Goal: Task Accomplishment & Management: Use online tool/utility

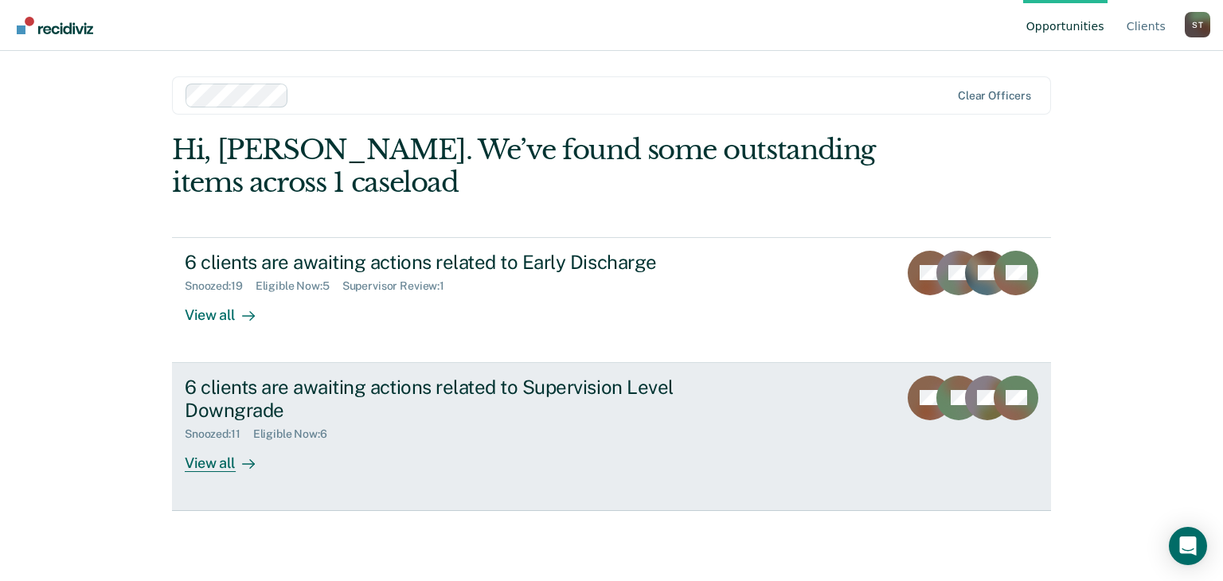
click at [214, 463] on div "View all" at bounding box center [229, 456] width 89 height 31
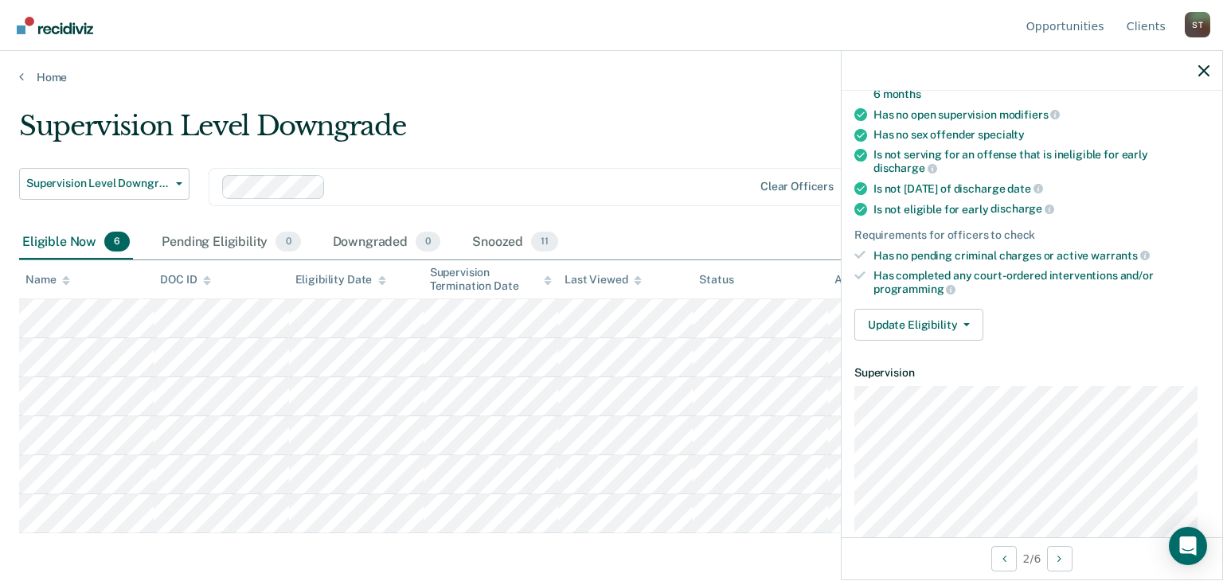
scroll to position [239, 0]
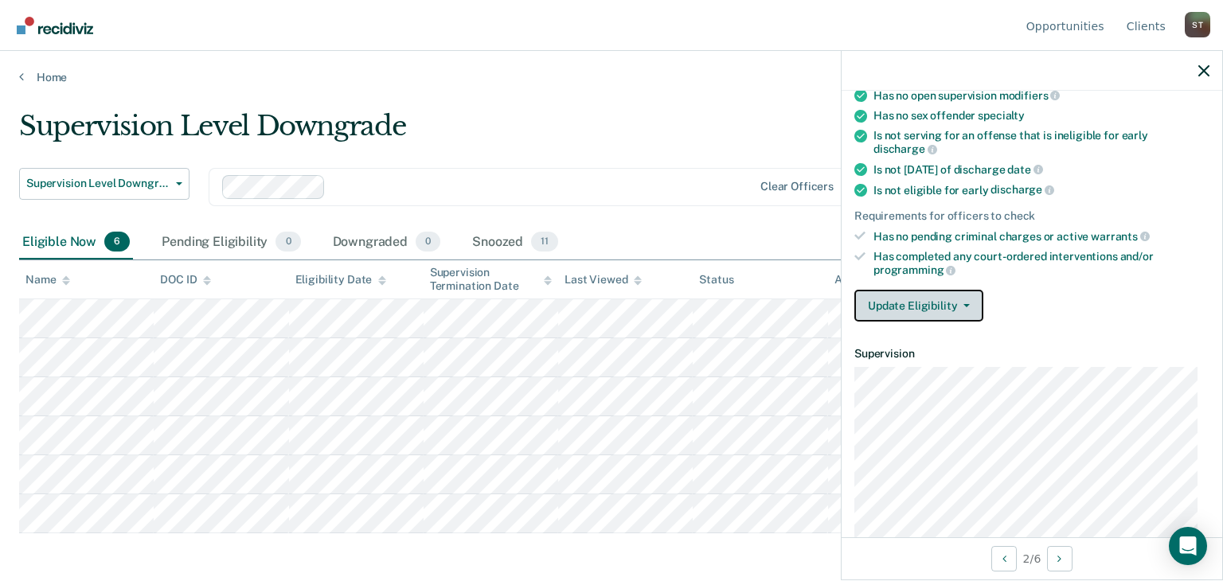
click at [960, 304] on span "button" at bounding box center [963, 305] width 13 height 3
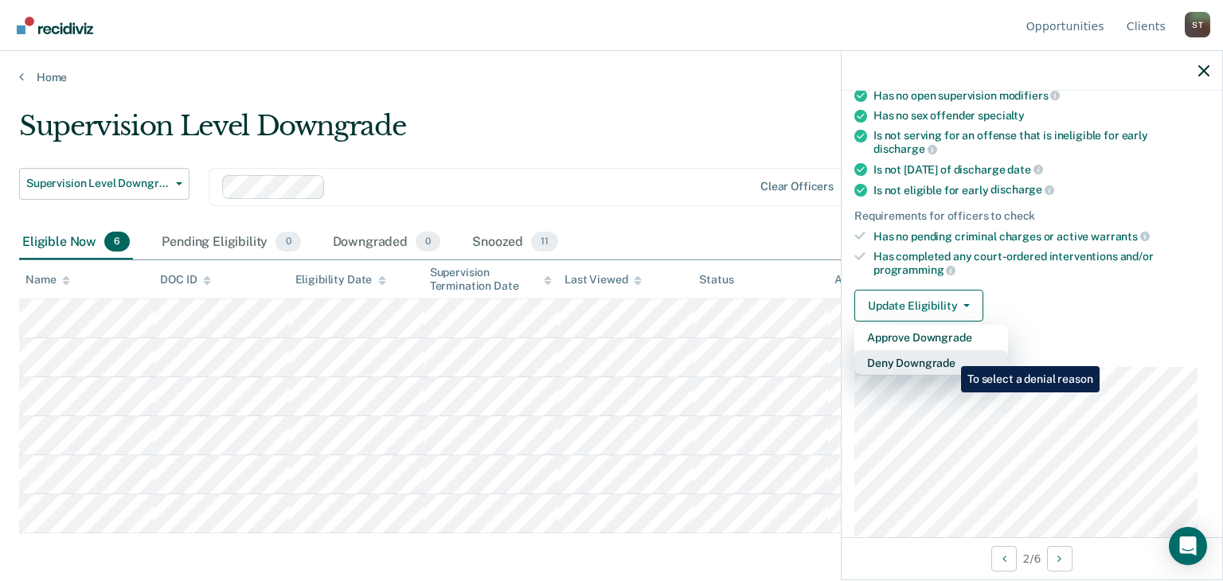
click at [949, 354] on button "Deny Downgrade" at bounding box center [931, 362] width 154 height 25
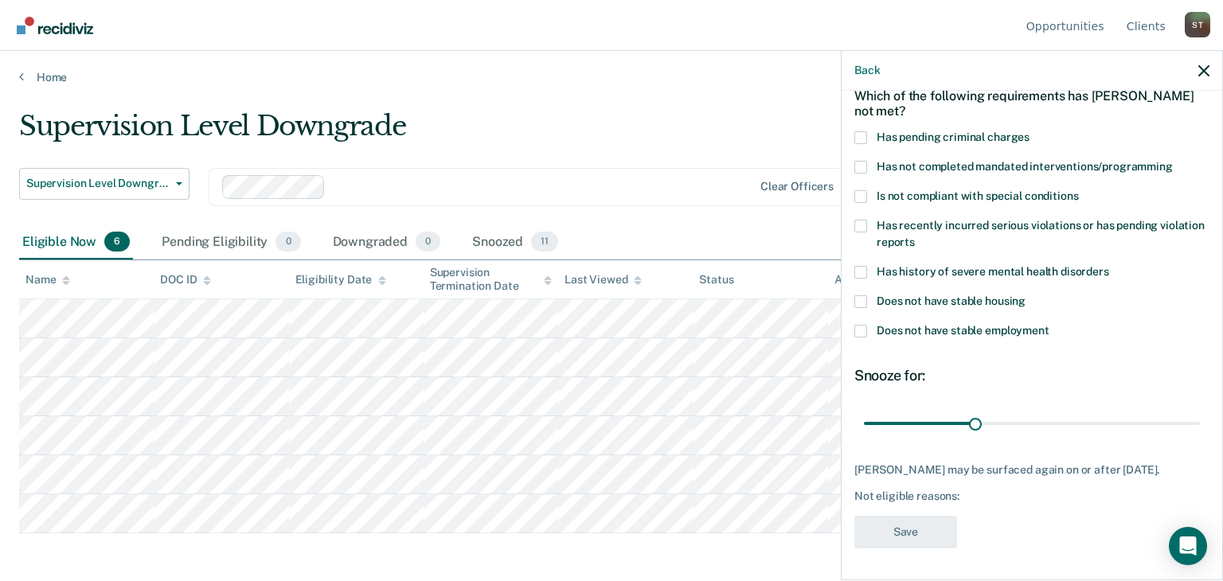
click at [860, 325] on span at bounding box center [860, 331] width 13 height 13
click at [1050, 325] on input "Does not have stable employment" at bounding box center [1050, 325] width 0 height 0
click at [862, 190] on span at bounding box center [860, 196] width 13 height 13
click at [1078, 190] on input "Is not compliant with special conditions" at bounding box center [1078, 190] width 0 height 0
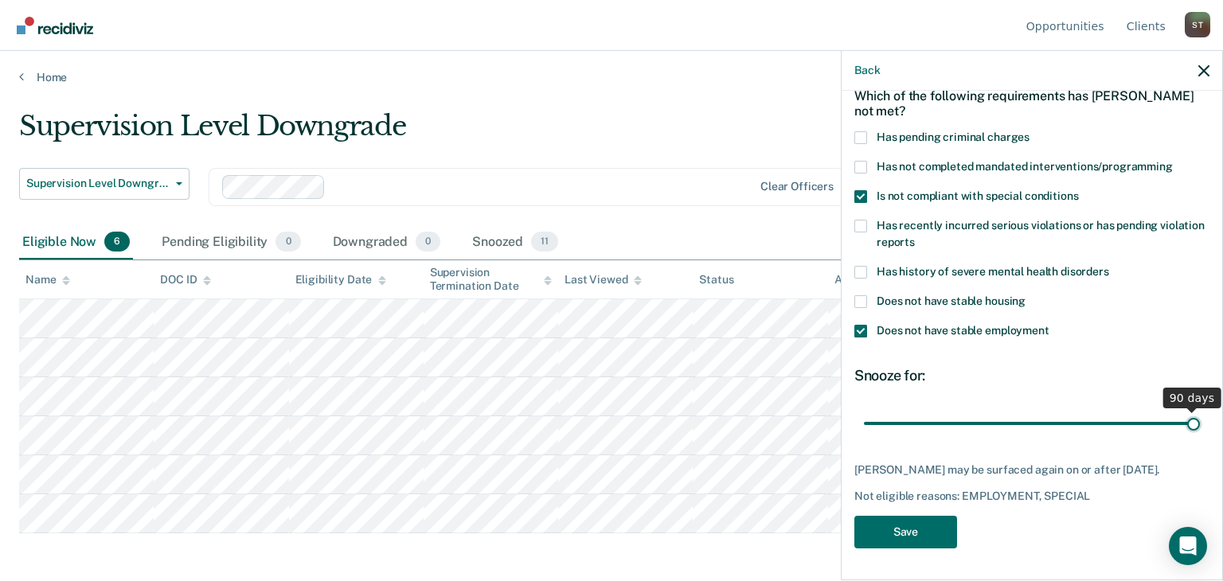
drag, startPoint x: 967, startPoint y: 409, endPoint x: 1187, endPoint y: 385, distance: 221.1
type input "90"
click at [1187, 410] on input "range" at bounding box center [1032, 424] width 336 height 28
click at [898, 528] on button "Save" at bounding box center [905, 532] width 103 height 33
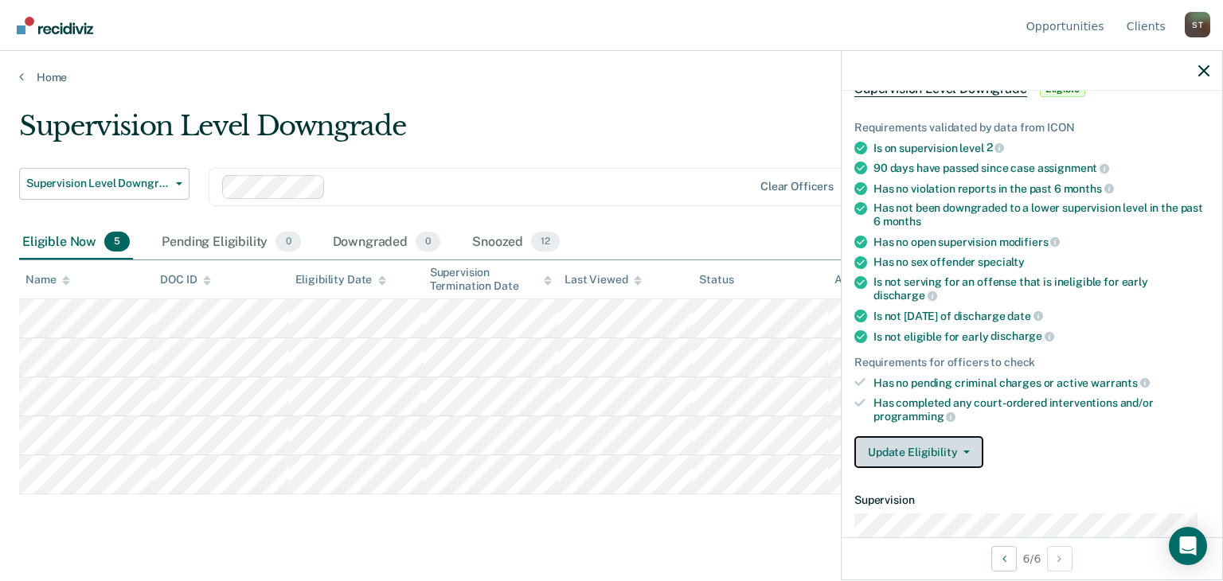
click at [964, 451] on icon "button" at bounding box center [967, 452] width 6 height 3
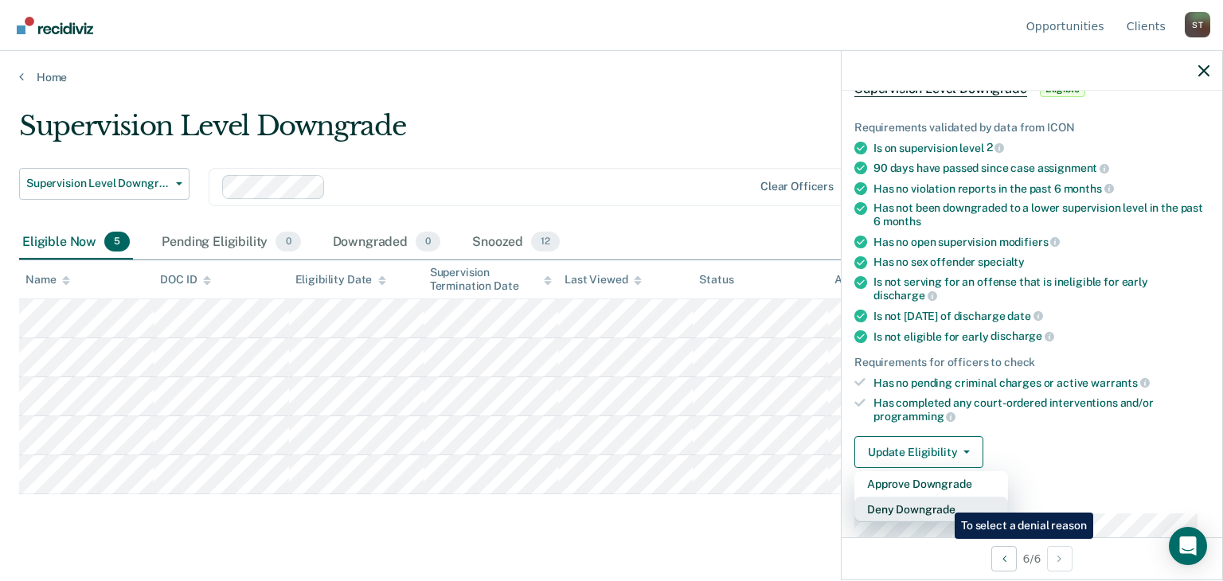
click at [943, 501] on button "Deny Downgrade" at bounding box center [931, 509] width 154 height 25
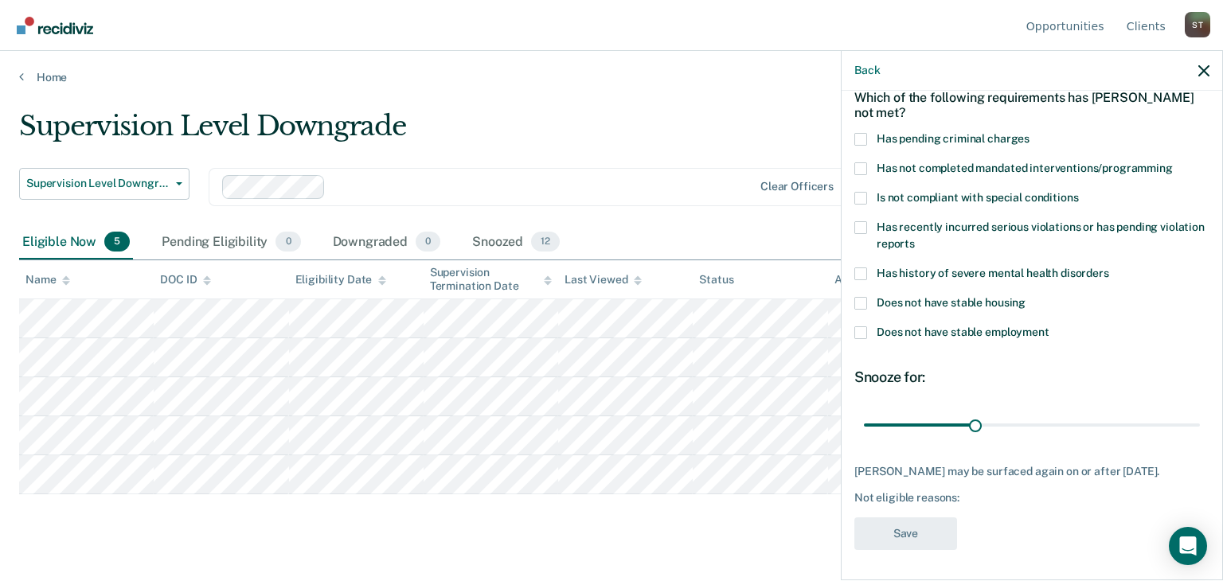
click at [860, 194] on span at bounding box center [860, 198] width 13 height 13
click at [1078, 192] on input "Is not compliant with special conditions" at bounding box center [1078, 192] width 0 height 0
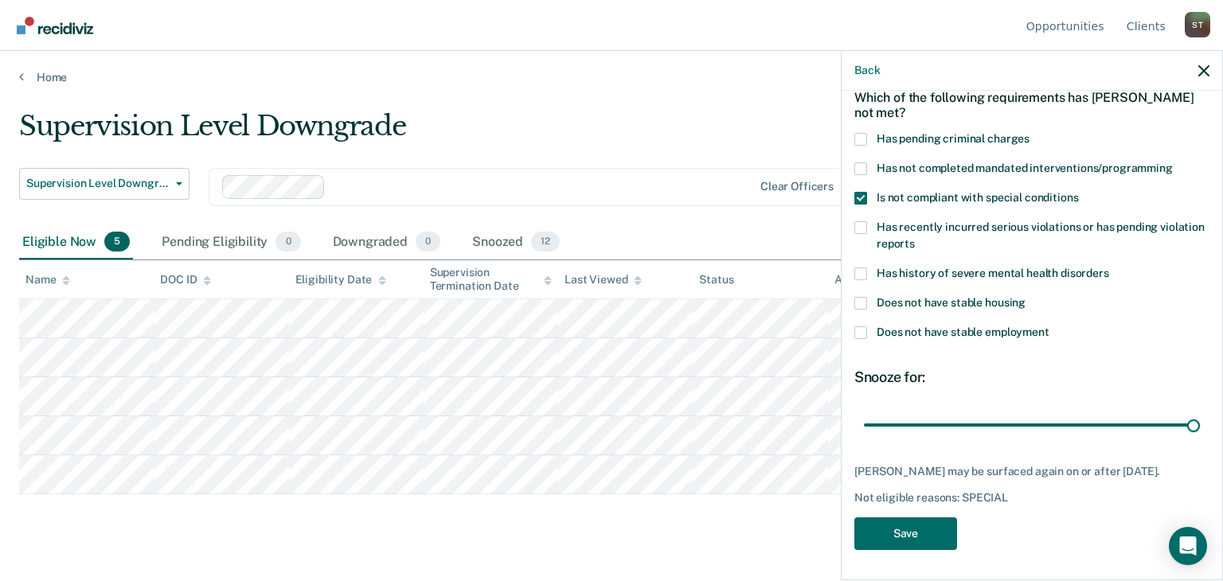
drag, startPoint x: 972, startPoint y: 420, endPoint x: 1210, endPoint y: 450, distance: 239.9
type input "90"
click at [1200, 440] on input "range" at bounding box center [1032, 426] width 336 height 28
click at [901, 527] on button "Save" at bounding box center [905, 534] width 103 height 33
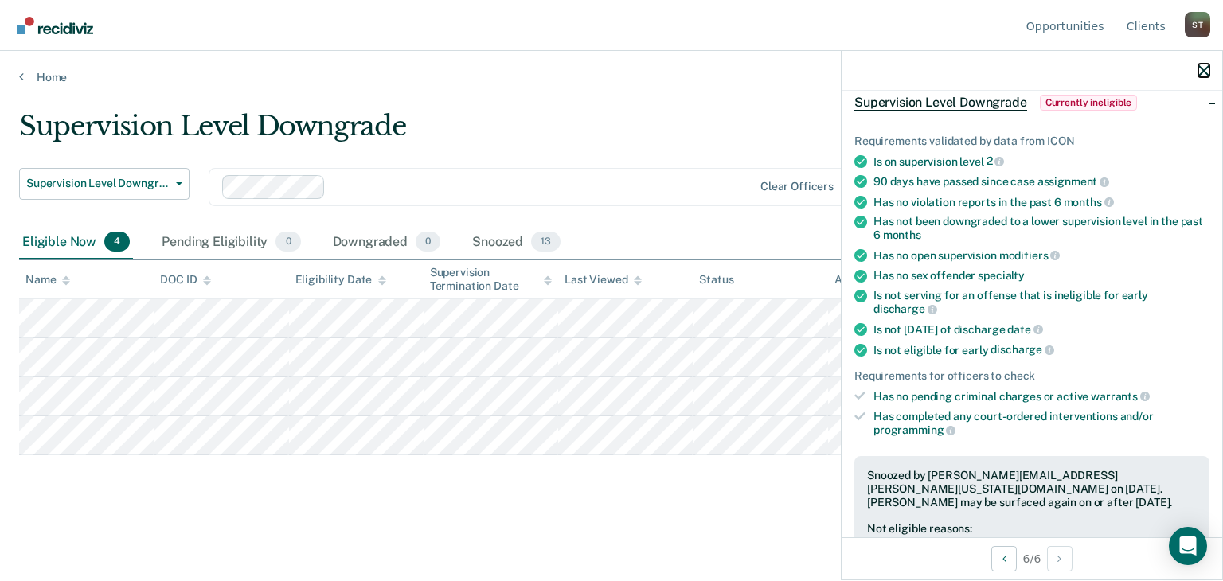
click at [1204, 71] on icon "button" at bounding box center [1204, 70] width 11 height 11
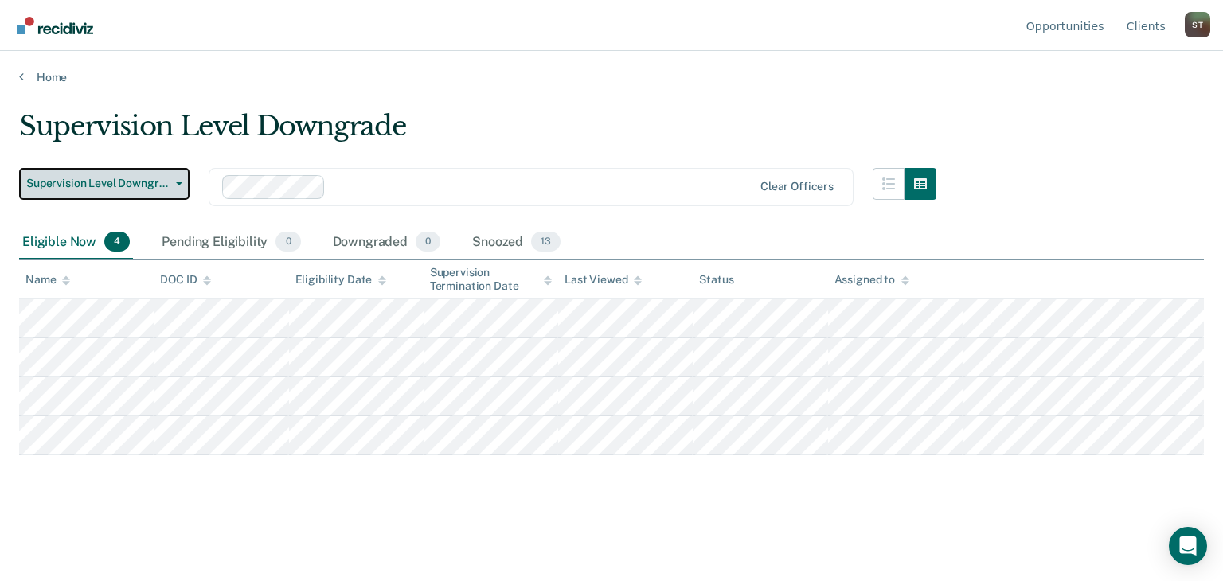
click at [179, 182] on icon "button" at bounding box center [179, 183] width 6 height 3
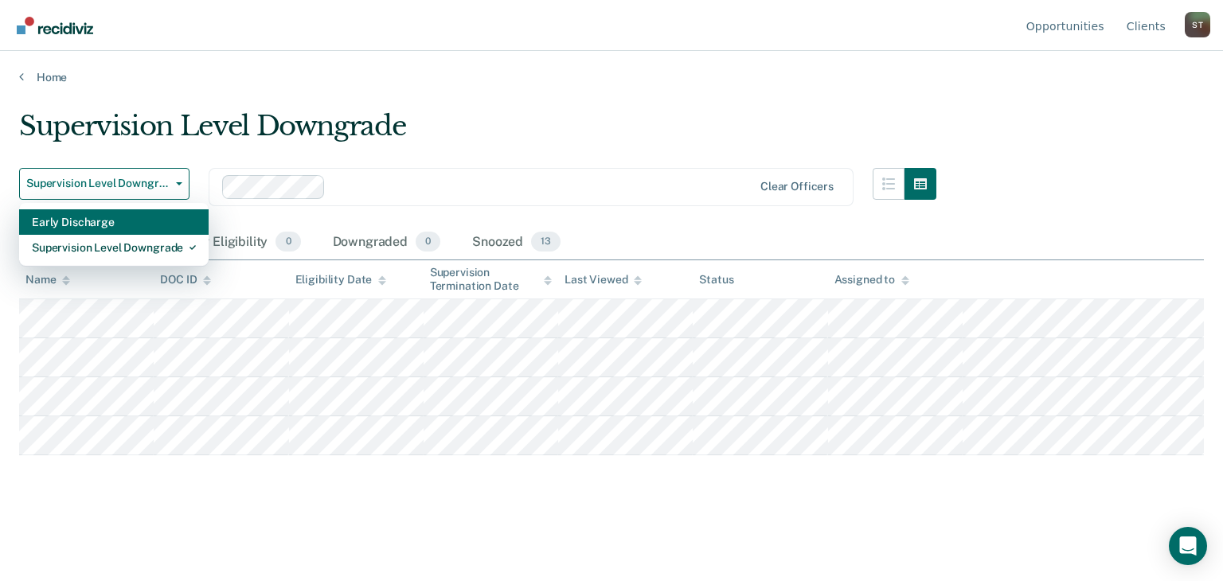
click at [157, 217] on div "Early Discharge" at bounding box center [114, 221] width 164 height 25
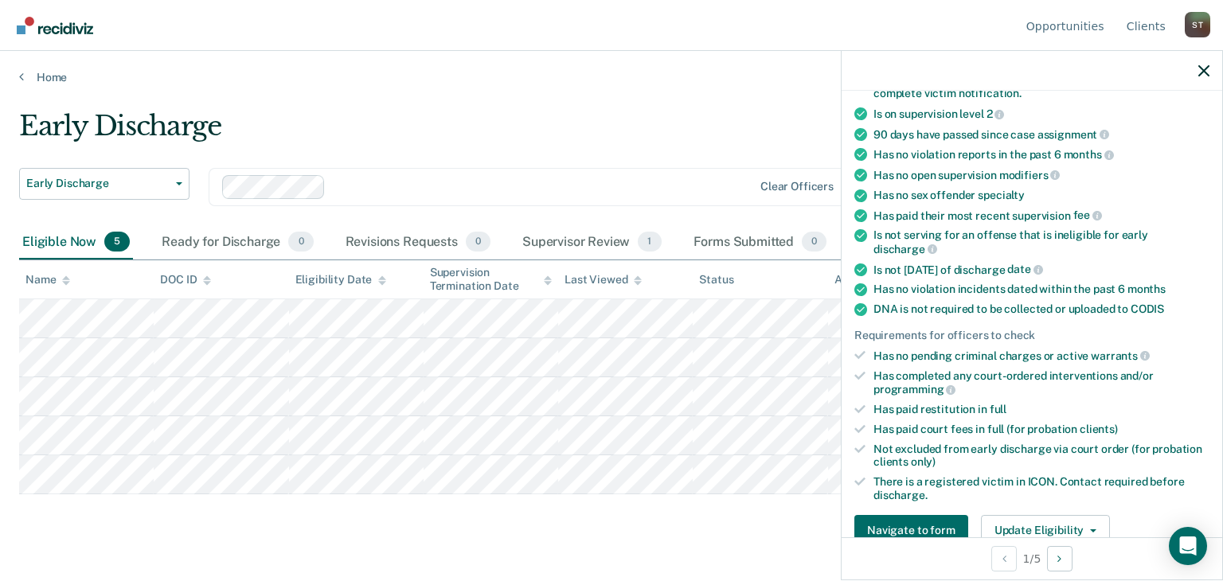
scroll to position [319, 0]
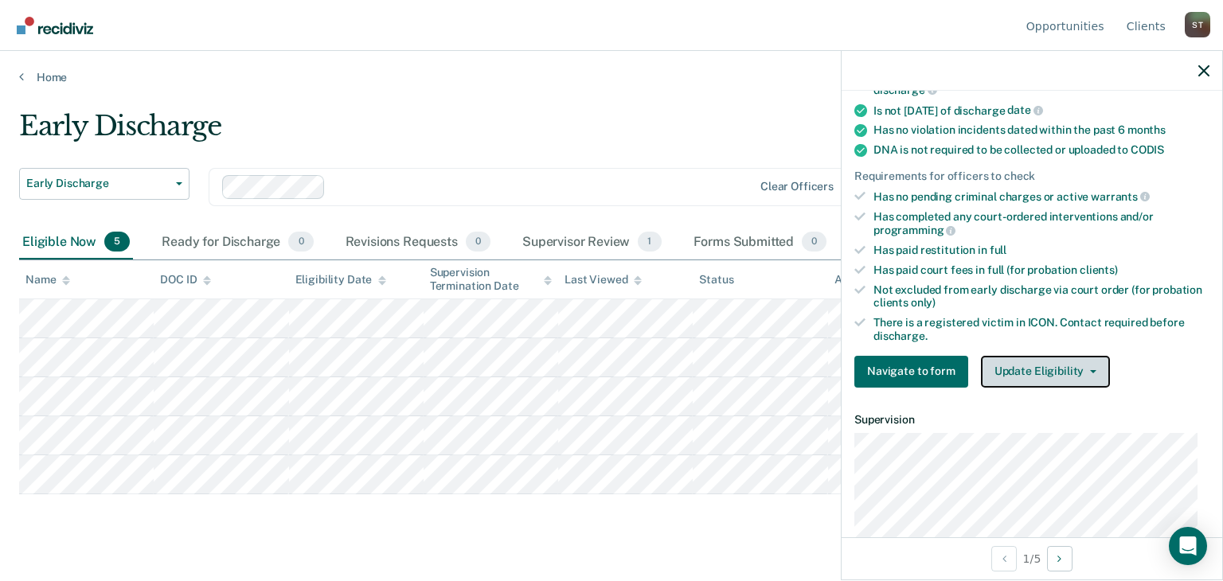
click at [1080, 362] on button "Update Eligibility" at bounding box center [1045, 372] width 129 height 32
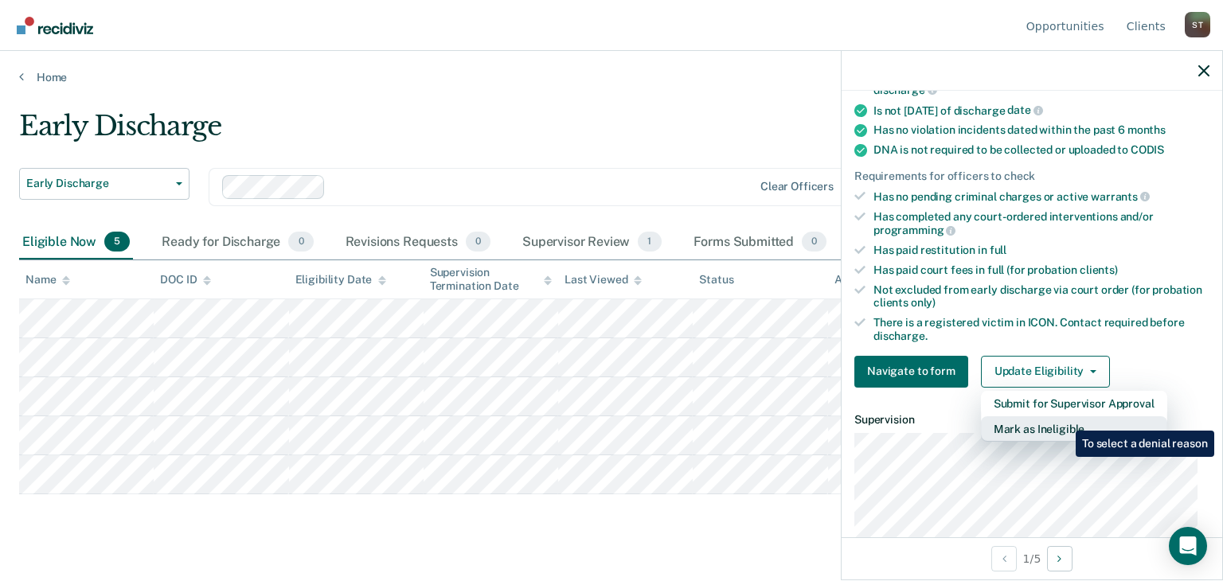
click at [1064, 419] on button "Mark as Ineligible" at bounding box center [1074, 428] width 186 height 25
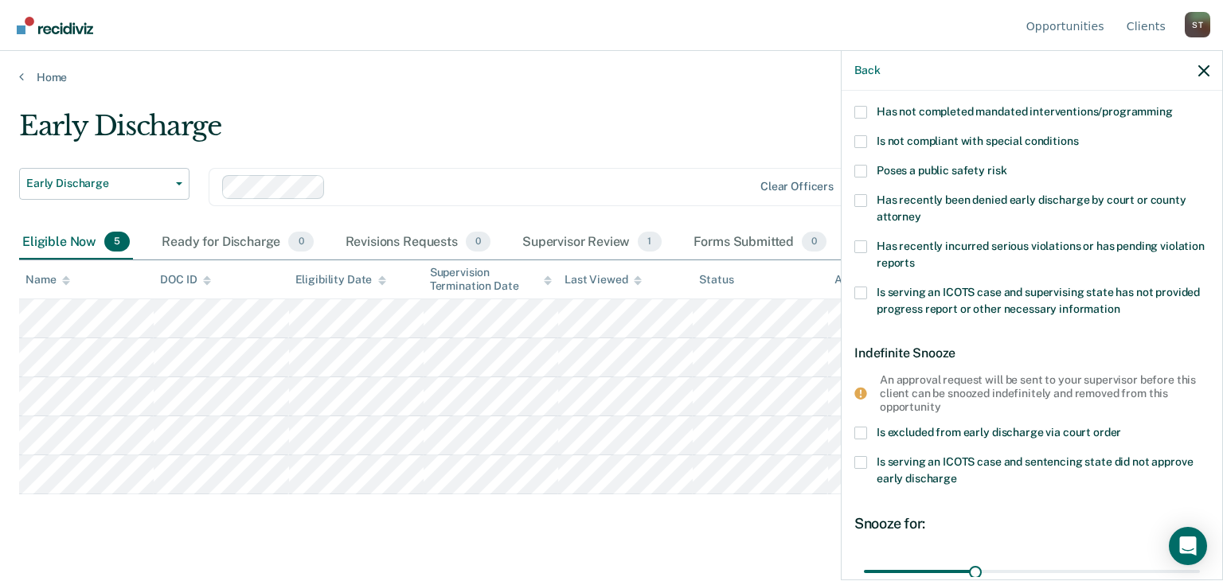
scroll to position [70, 0]
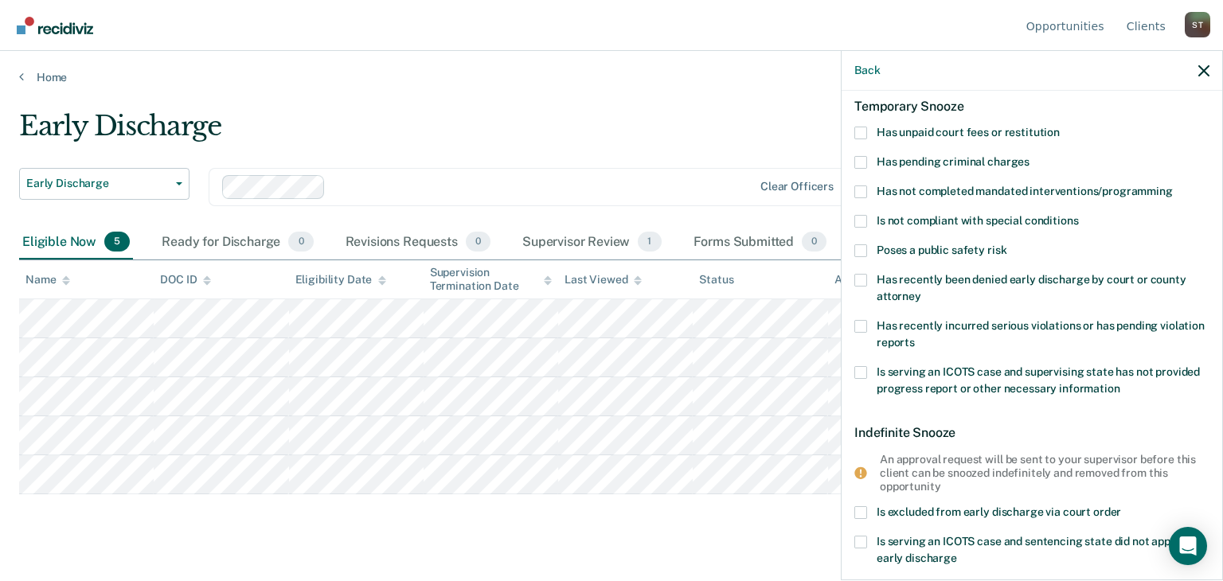
click at [863, 220] on span at bounding box center [860, 221] width 13 height 13
click at [1078, 215] on input "Is not compliant with special conditions" at bounding box center [1078, 215] width 0 height 0
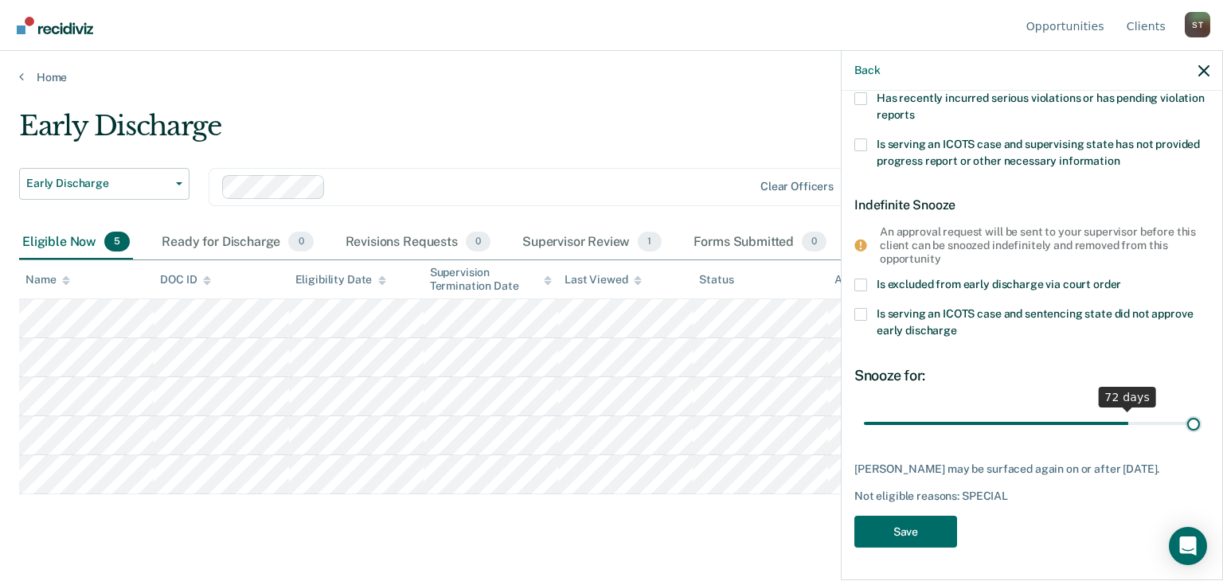
scroll to position [295, 0]
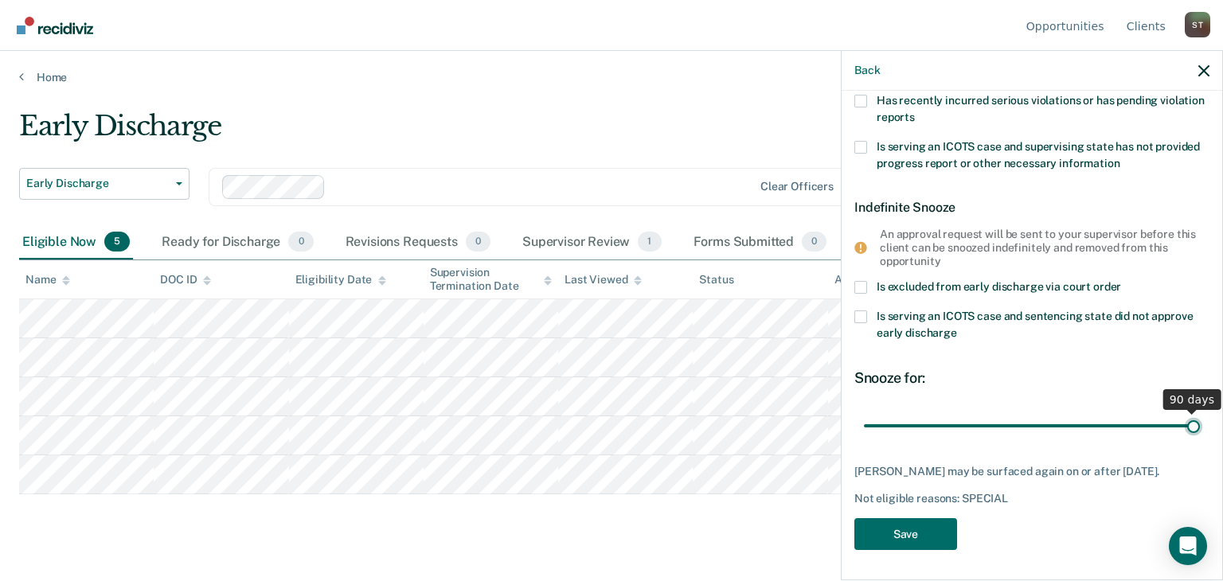
drag, startPoint x: 972, startPoint y: 409, endPoint x: 1204, endPoint y: 405, distance: 232.6
type input "90"
click at [1200, 412] on input "range" at bounding box center [1032, 426] width 336 height 28
click at [908, 530] on button "Save" at bounding box center [905, 534] width 103 height 33
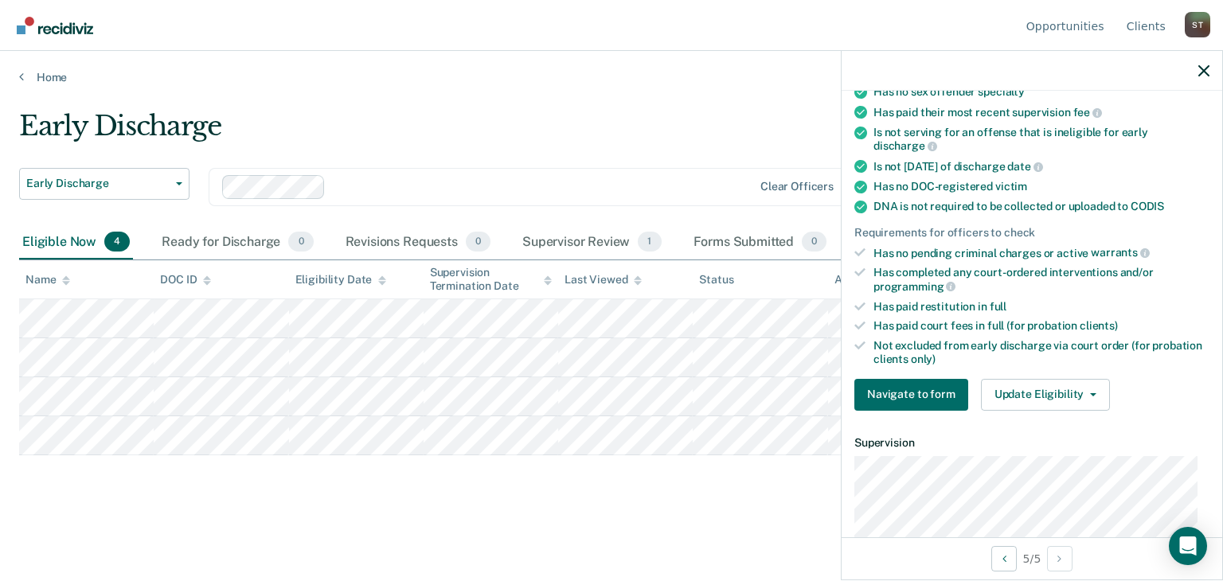
scroll to position [328, 0]
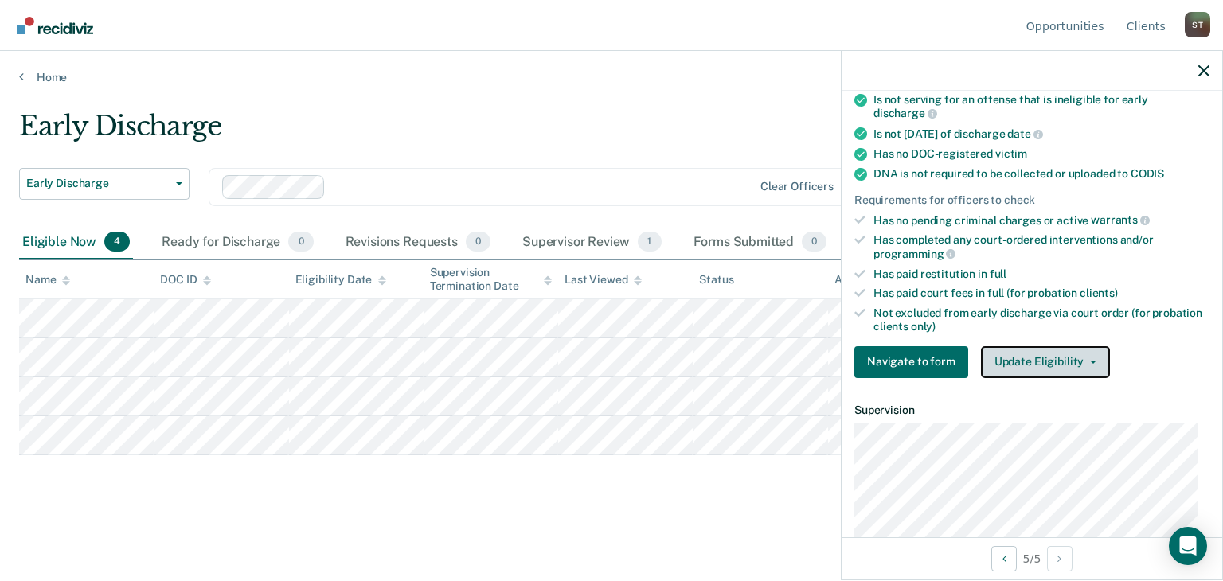
click at [1084, 357] on button "Update Eligibility" at bounding box center [1045, 362] width 129 height 32
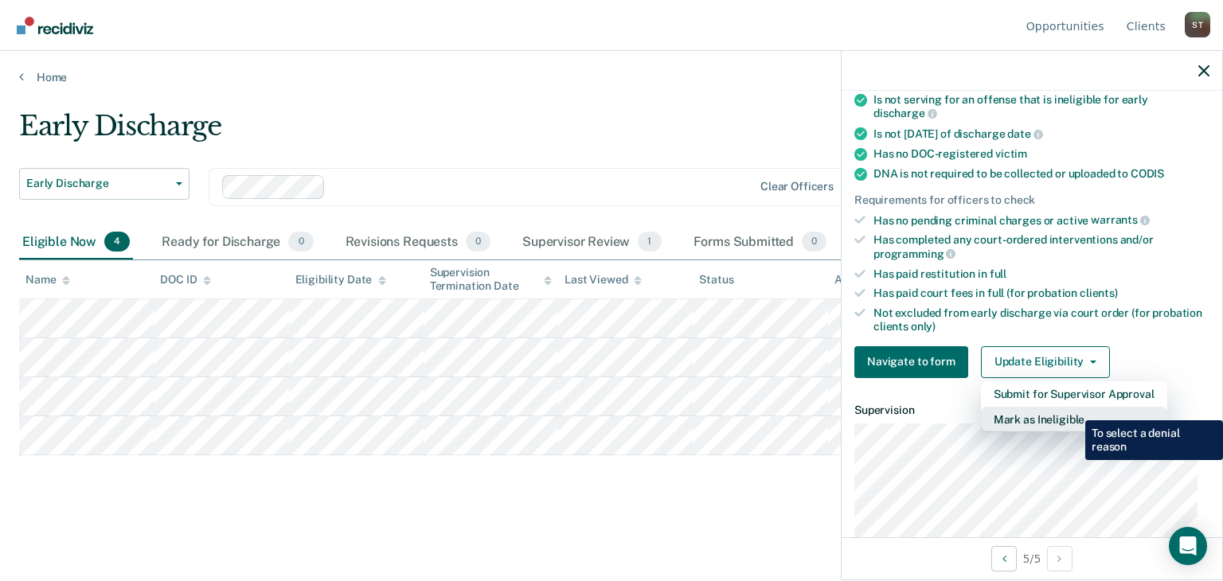
click at [1073, 409] on button "Mark as Ineligible" at bounding box center [1074, 419] width 186 height 25
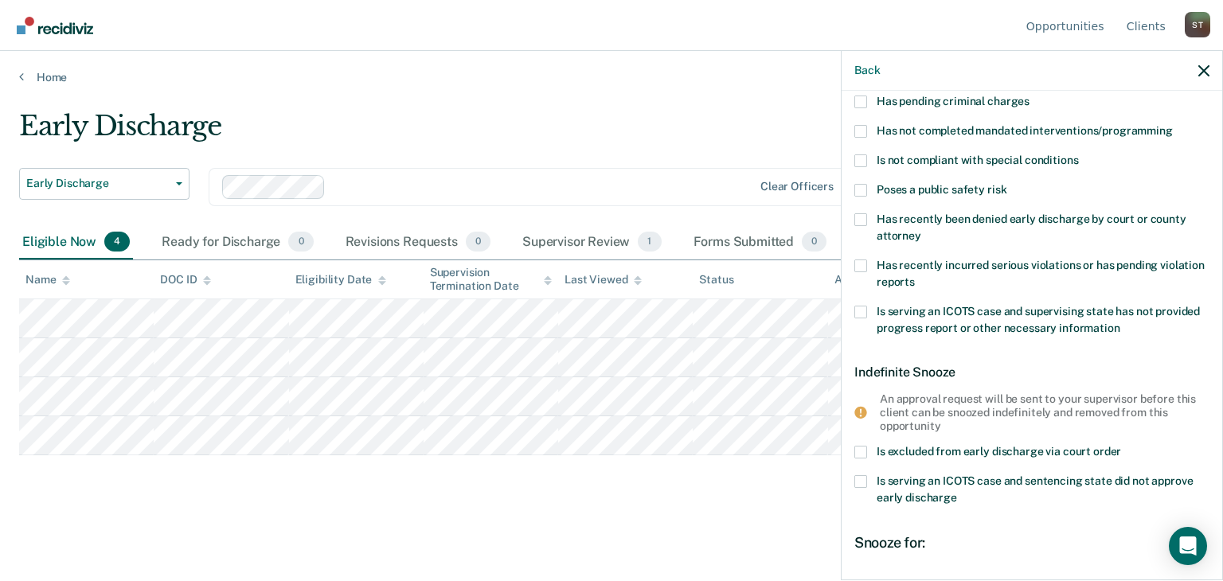
scroll to position [0, 0]
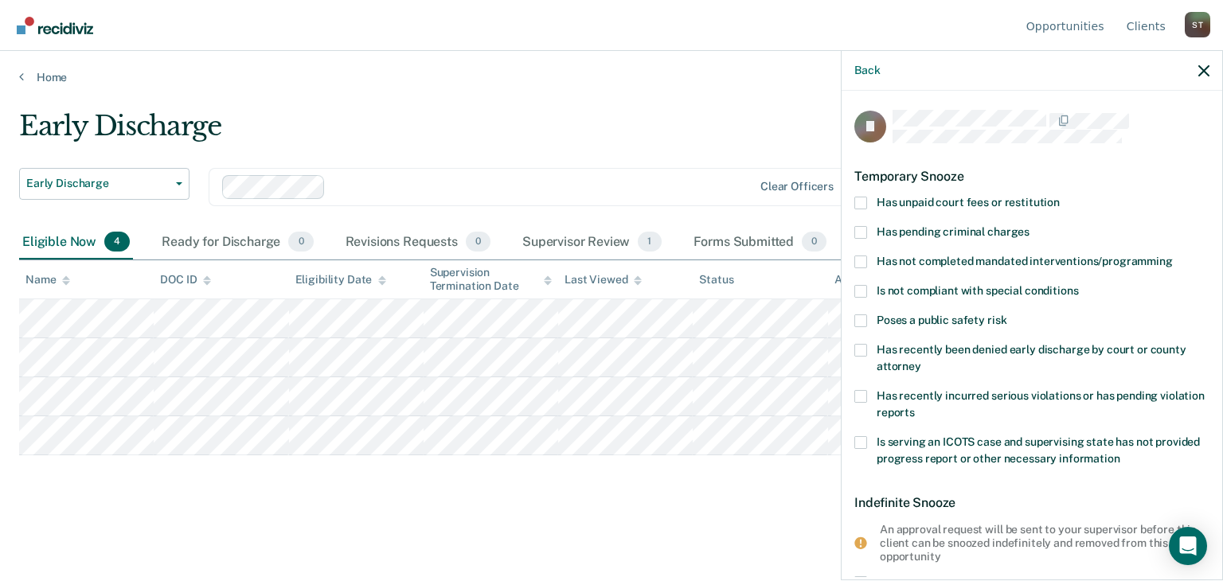
click at [856, 201] on span at bounding box center [860, 203] width 13 height 13
click at [1060, 197] on input "Has unpaid court fees or restitution" at bounding box center [1060, 197] width 0 height 0
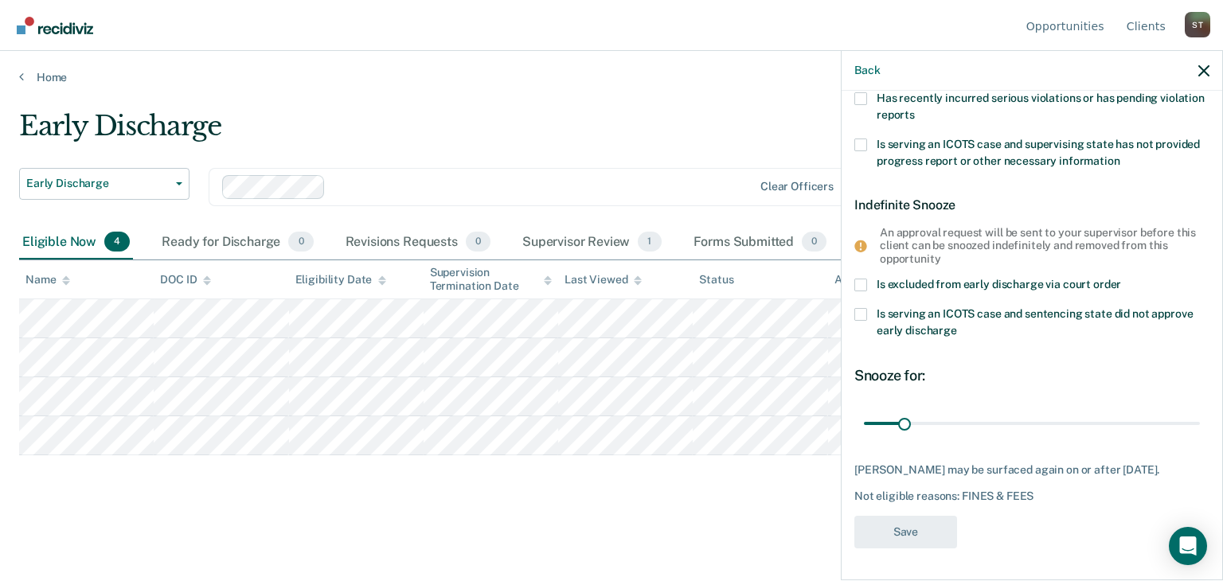
scroll to position [361, 0]
drag, startPoint x: 902, startPoint y: 409, endPoint x: 1041, endPoint y: 408, distance: 138.6
type input "151"
click at [1041, 410] on input "range" at bounding box center [1032, 424] width 336 height 28
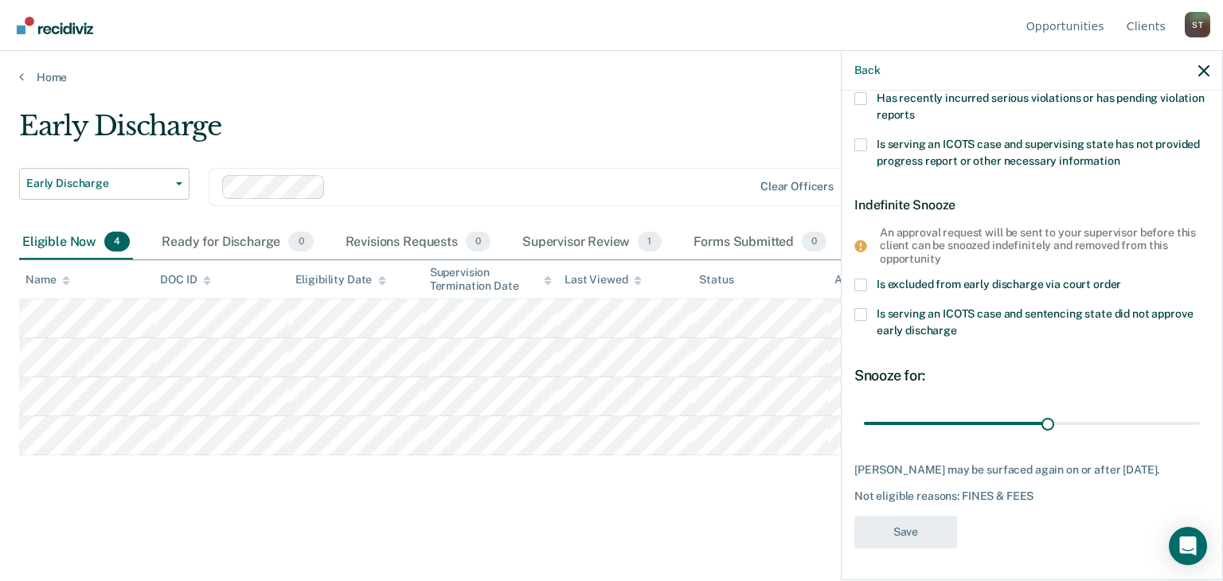
click at [1070, 490] on div "Not eligible reasons: FINES & FEES" at bounding box center [1031, 497] width 355 height 14
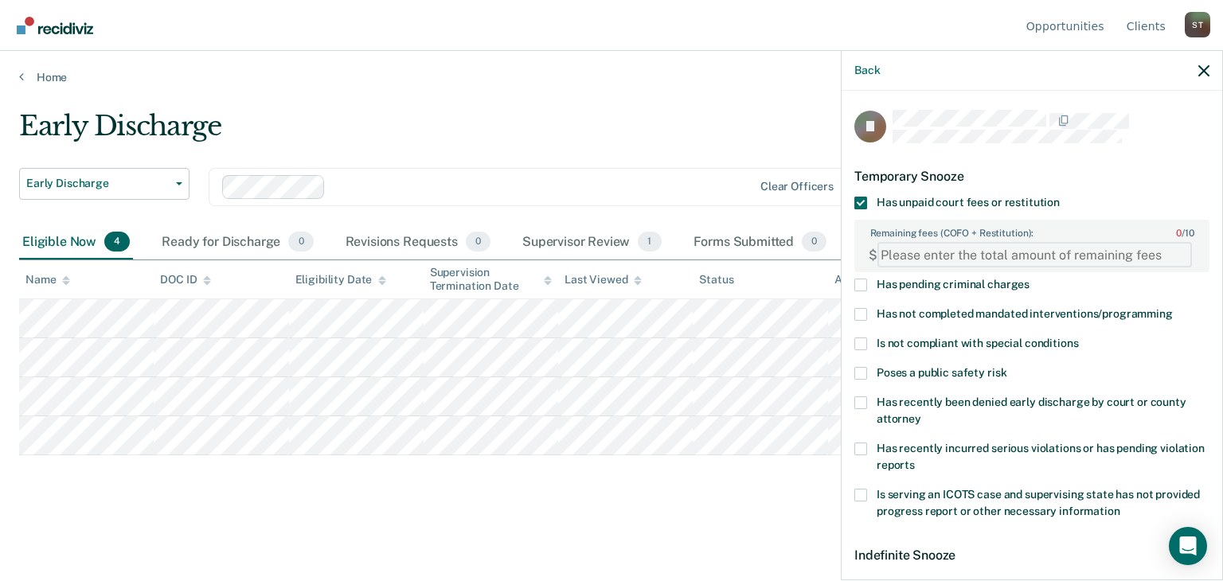
click at [907, 256] on FEESReasonInput "Remaining fees (COFO + Restitution): 0 / 10" at bounding box center [1035, 254] width 315 height 25
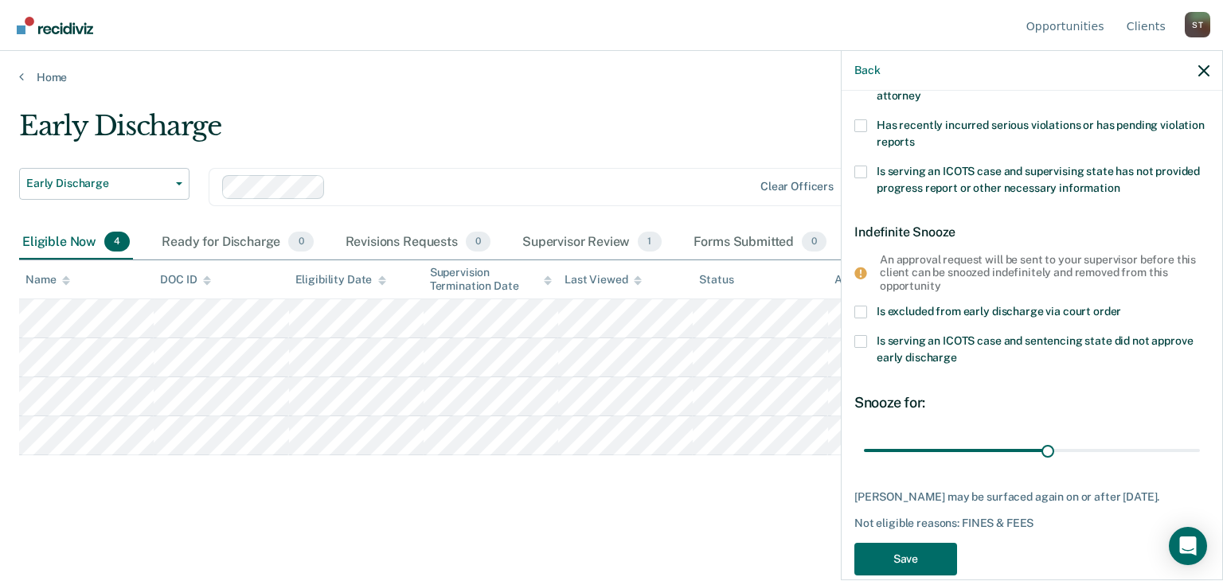
scroll to position [361, 0]
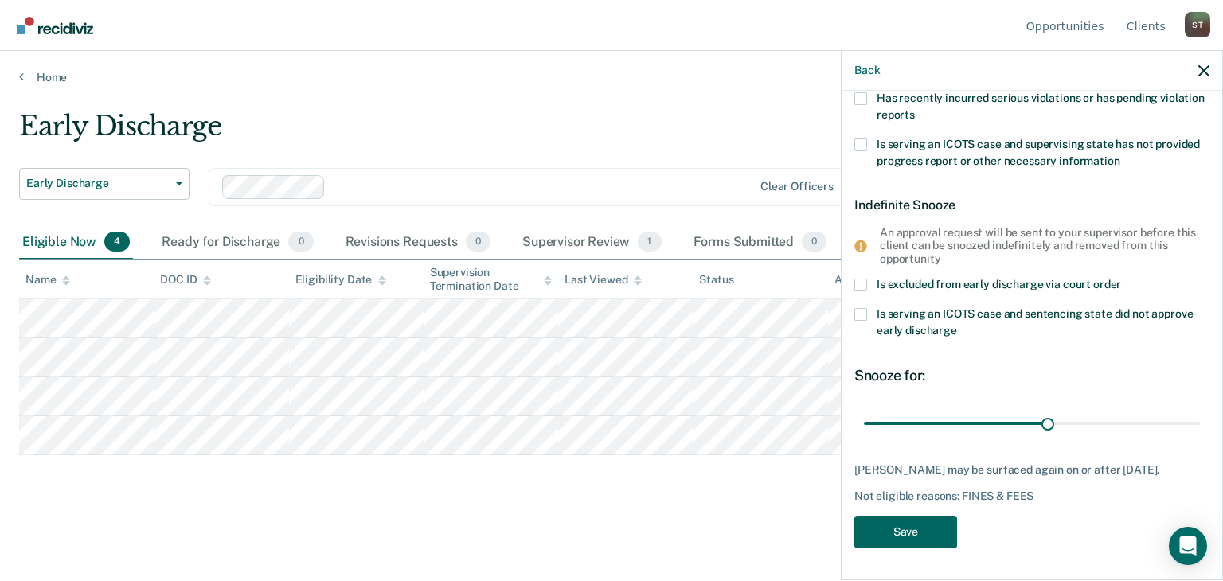
type FEESReasonInput "1399"
click at [938, 528] on button "Save" at bounding box center [905, 532] width 103 height 33
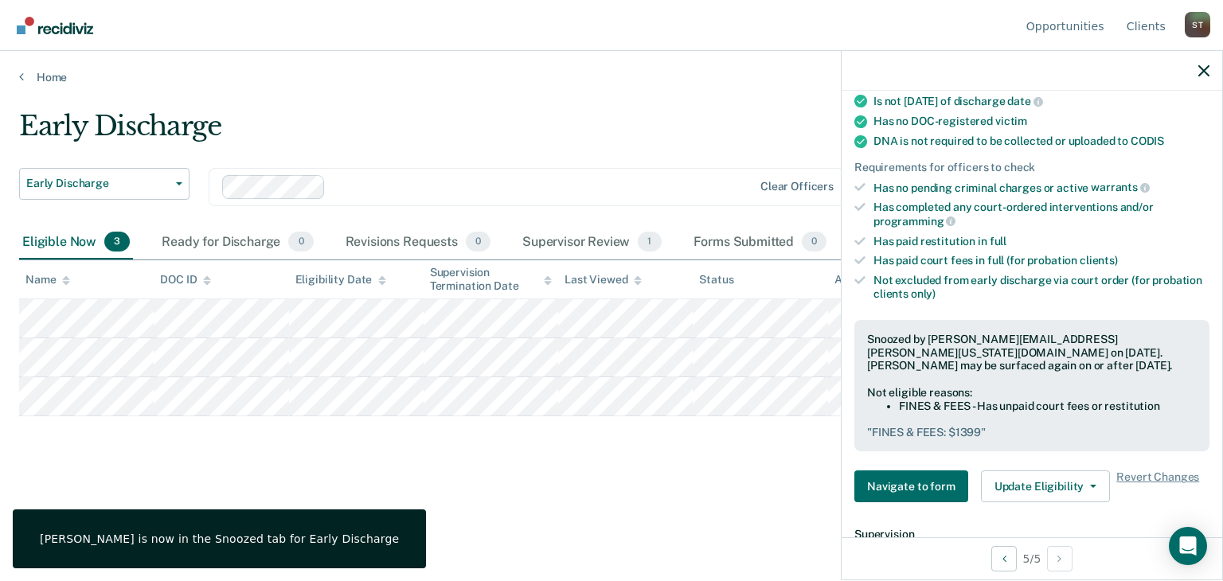
click at [707, 127] on div "Early Discharge" at bounding box center [477, 132] width 917 height 45
click at [1204, 71] on icon "button" at bounding box center [1204, 70] width 11 height 11
